Goal: Find contact information: Find contact information

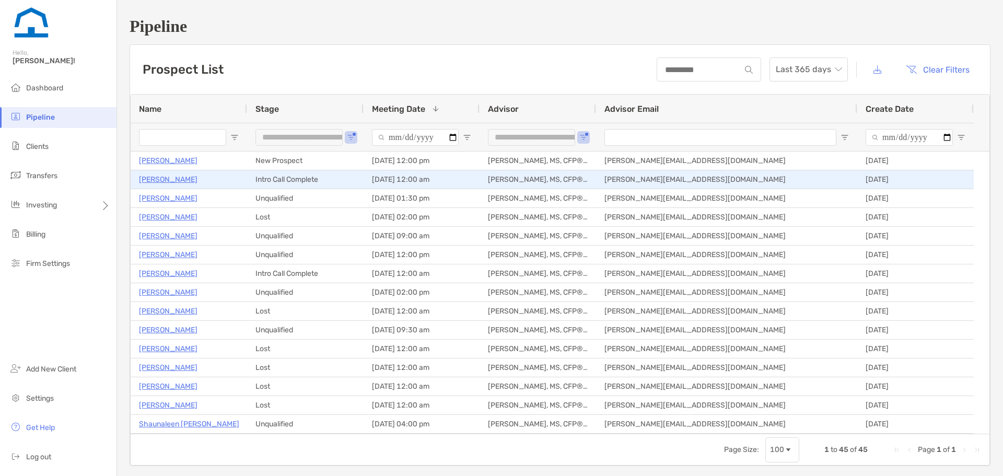
click at [197, 178] on p "[PERSON_NAME]" at bounding box center [168, 179] width 59 height 13
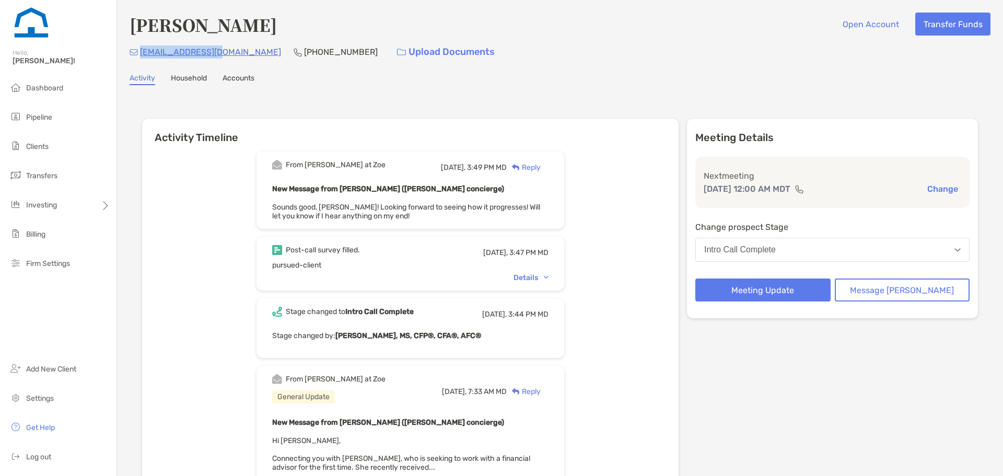
drag, startPoint x: 218, startPoint y: 53, endPoint x: 141, endPoint y: 53, distance: 77.3
click at [141, 53] on p "kat75pt@yahoo.com" at bounding box center [210, 51] width 141 height 13
copy p "kat75pt@yahoo.com"
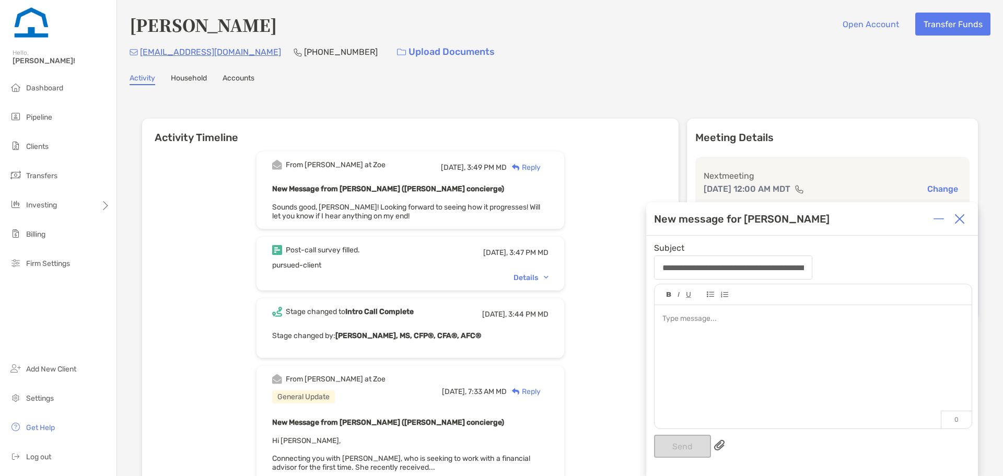
click at [960, 216] on img at bounding box center [960, 219] width 10 height 10
